Goal: Task Accomplishment & Management: Use online tool/utility

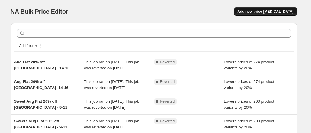
click at [259, 11] on span "Add new price [MEDICAL_DATA]" at bounding box center [265, 11] width 56 height 5
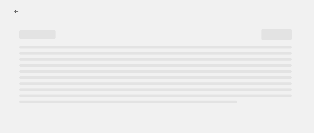
select select "percentage"
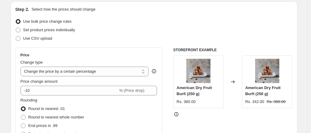
scroll to position [64, 0]
click at [60, 29] on span "Set product prices individually" at bounding box center [49, 29] width 52 height 5
click at [16, 27] on input "Set product prices individually" at bounding box center [16, 27] width 0 height 0
radio input "true"
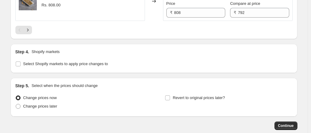
scroll to position [1059, 0]
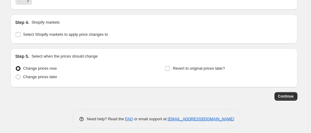
click at [60, 32] on span "Select Shopify markets to apply price changes to" at bounding box center [65, 34] width 85 height 5
click at [21, 32] on input "Select Shopify markets to apply price changes to" at bounding box center [18, 34] width 5 height 5
checkbox input "true"
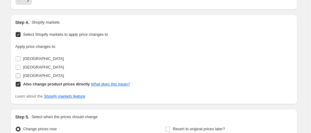
click at [28, 73] on span "[GEOGRAPHIC_DATA]" at bounding box center [43, 75] width 41 height 5
click at [21, 73] on input "[GEOGRAPHIC_DATA]" at bounding box center [18, 75] width 5 height 5
checkbox input "true"
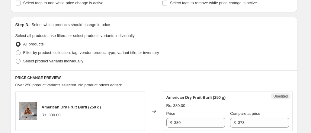
scroll to position [113, 0]
click at [64, 61] on span "Select product variants individually" at bounding box center [53, 60] width 60 height 5
click at [16, 59] on input "Select product variants individually" at bounding box center [16, 58] width 0 height 0
radio input "true"
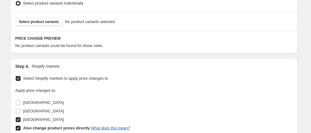
scroll to position [170, 0]
click at [34, 21] on span "Select product variants" at bounding box center [39, 21] width 40 height 5
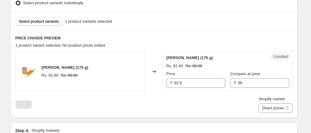
click at [45, 22] on span "Select product variants" at bounding box center [39, 21] width 40 height 5
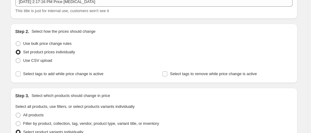
scroll to position [42, 0]
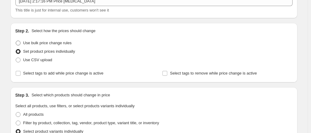
click at [53, 42] on span "Use bulk price change rules" at bounding box center [47, 42] width 48 height 5
click at [16, 41] on input "Use bulk price change rules" at bounding box center [16, 40] width 0 height 0
radio input "true"
select select "percentage"
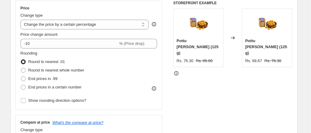
scroll to position [108, 0]
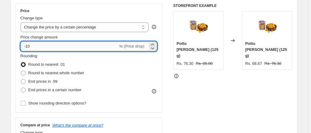
click at [92, 46] on input "-10" at bounding box center [70, 46] width 98 height 10
type input "1"
type input "20"
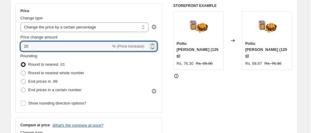
click at [191, 89] on div "STOREFRONT EXAMPLE Pottu Kadalai Urundai (125 g) Rs. 76.30 Rs. 85.00 Changed to…" at bounding box center [232, 77] width 119 height 148
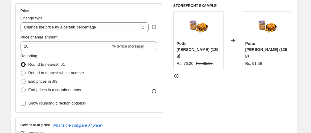
scroll to position [0, 0]
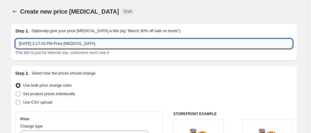
click at [96, 43] on input "[DATE] 2:17:16 PM Price [MEDICAL_DATA]" at bounding box center [153, 44] width 277 height 10
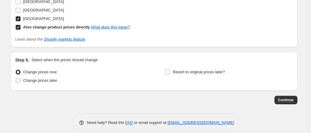
scroll to position [508, 0]
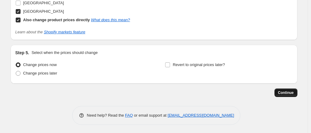
type input "[DATE], NKU & PKU US"
click at [292, 88] on button "Continue" at bounding box center [286, 92] width 23 height 8
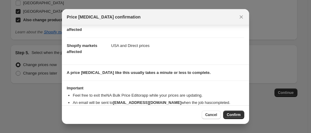
scroll to position [87, 0]
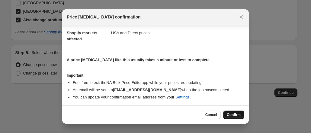
click at [233, 116] on span "Confirm" at bounding box center [234, 114] width 14 height 5
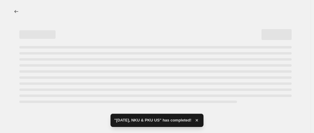
select select "percentage"
